Goal: Transaction & Acquisition: Purchase product/service

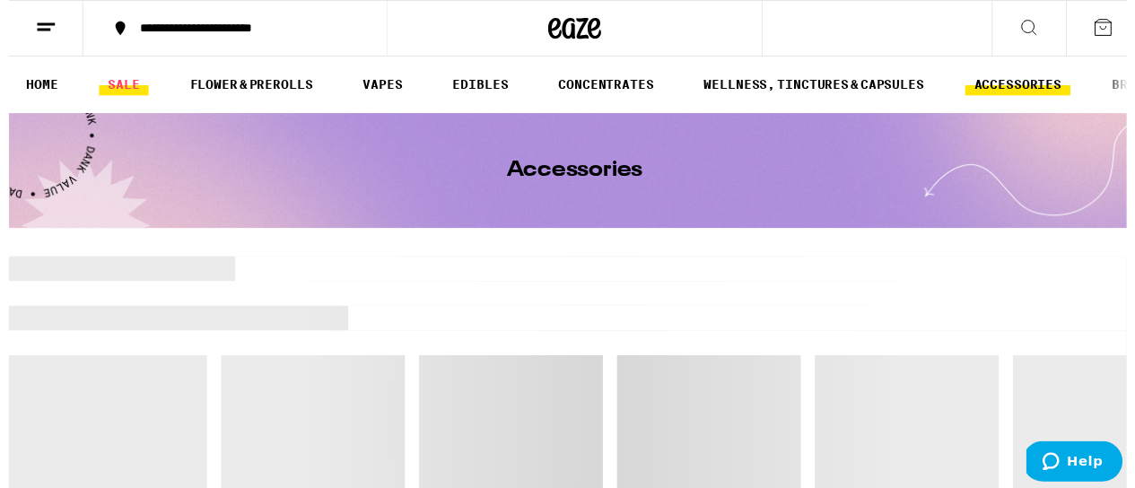
click at [129, 88] on link "SALE" at bounding box center [116, 86] width 50 height 22
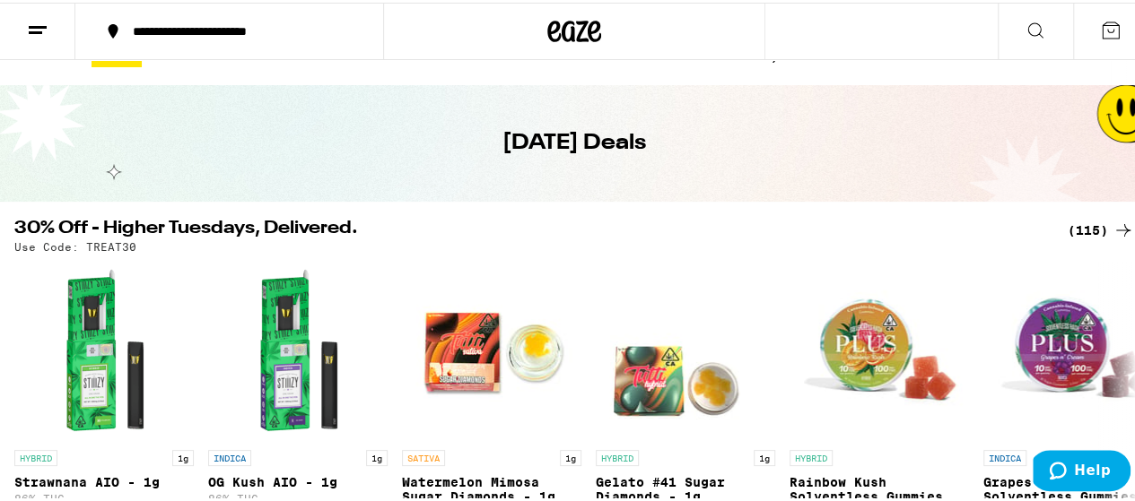
scroll to position [86, 0]
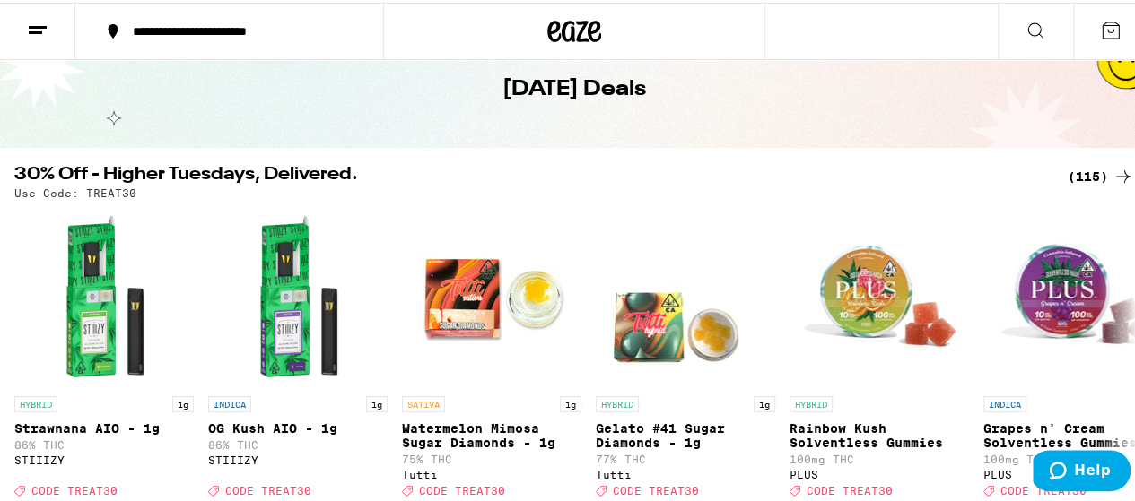
click at [1081, 176] on div "(115)" at bounding box center [1100, 174] width 66 height 22
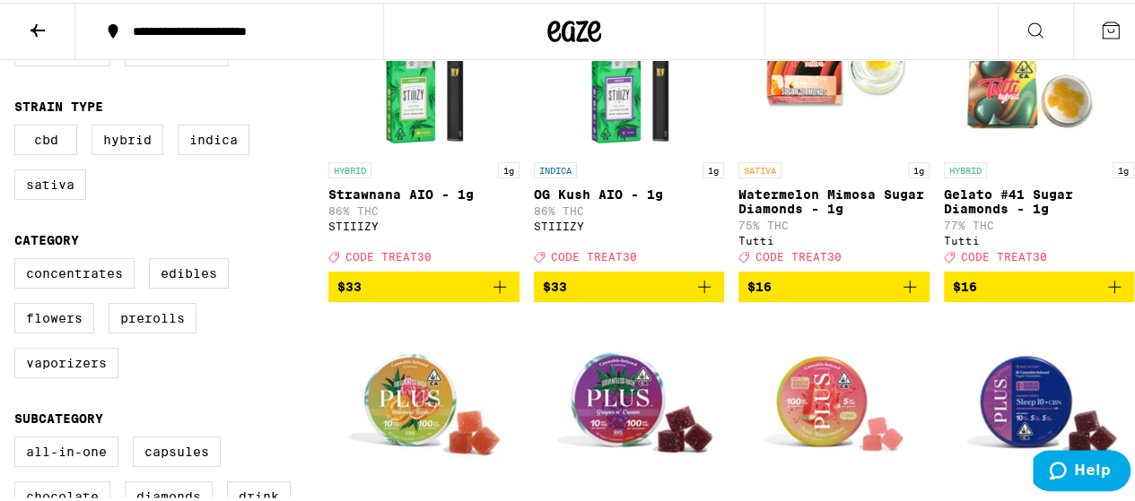
scroll to position [298, 0]
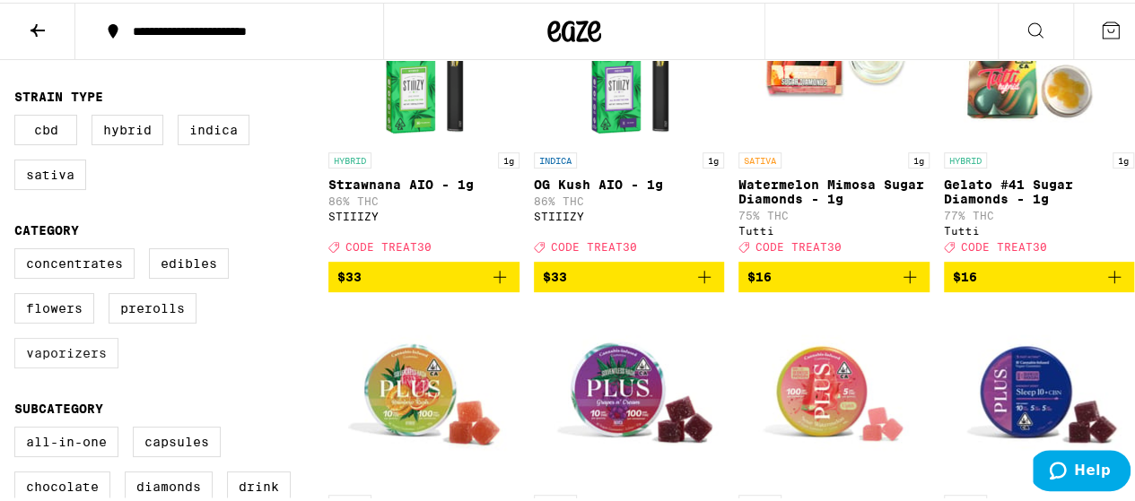
click at [74, 347] on label "Vaporizers" at bounding box center [66, 350] width 104 height 30
click at [19, 249] on input "Vaporizers" at bounding box center [18, 248] width 1 height 1
checkbox input "true"
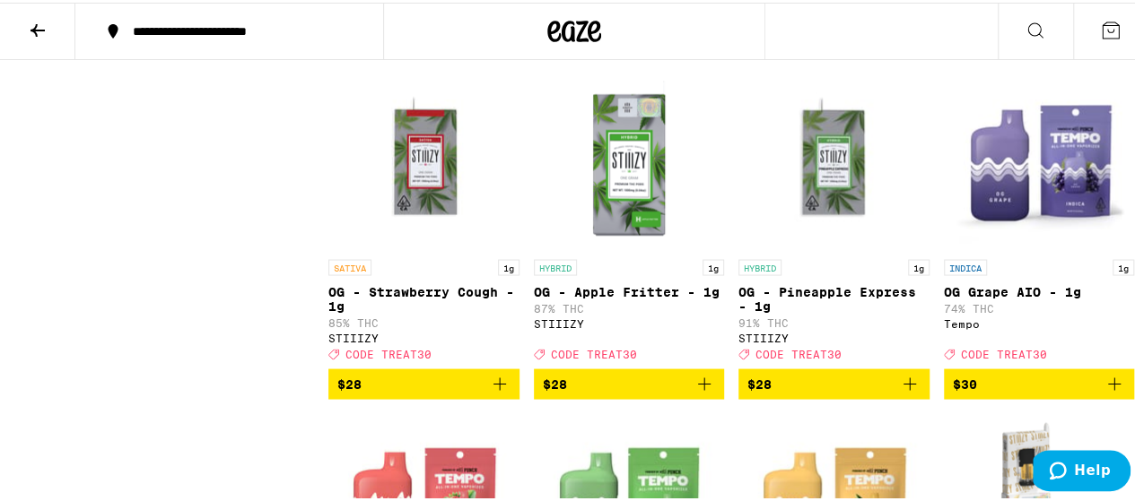
scroll to position [1560, 0]
